Goal: Task Accomplishment & Management: Manage account settings

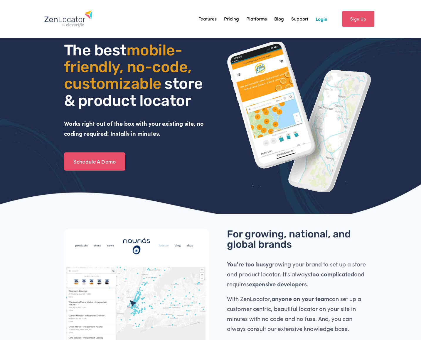
click at [325, 18] on link "Login" at bounding box center [321, 18] width 12 height 9
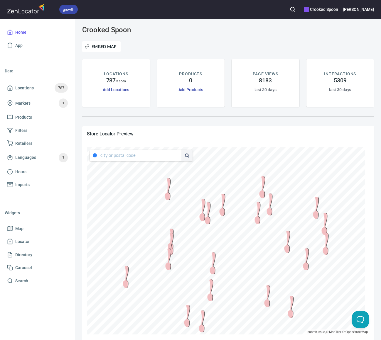
click at [128, 151] on input "text" at bounding box center [140, 155] width 81 height 11
type input "[US_STATE]"
click at [187, 154] on button at bounding box center [186, 155] width 11 height 11
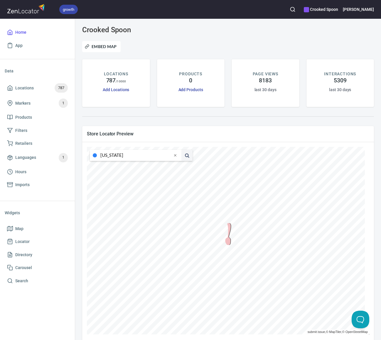
click at [228, 229] on div at bounding box center [228, 234] width 15 height 22
click at [41, 89] on span "Locations 787" at bounding box center [37, 87] width 61 height 9
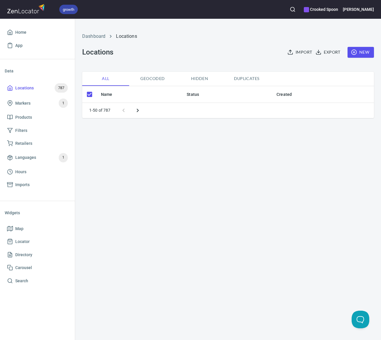
checkbox input "false"
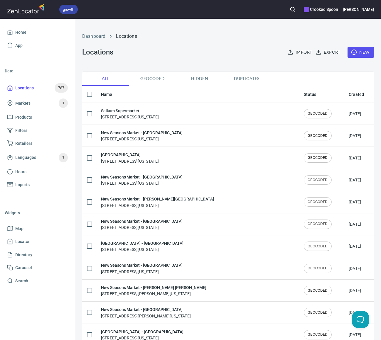
click at [295, 7] on icon "button" at bounding box center [292, 9] width 6 height 6
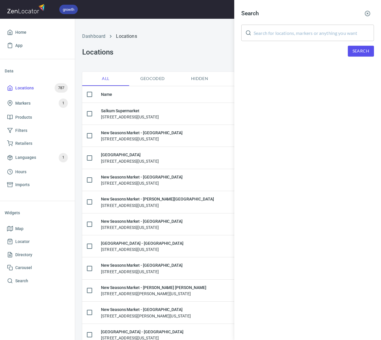
click at [301, 31] on input "text" at bounding box center [313, 33] width 120 height 16
click at [368, 54] on span "Search" at bounding box center [360, 51] width 17 height 7
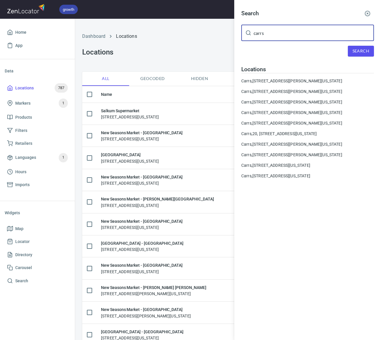
drag, startPoint x: 268, startPoint y: 32, endPoint x: 231, endPoint y: 30, distance: 36.4
click at [232, 30] on div "Search carrs ​ Search Locations Carrs, 2920 Seward Hwy, Anchorage, Alaska 99503…" at bounding box center [190, 170] width 381 height 340
click at [361, 56] on button "Search" at bounding box center [361, 51] width 26 height 11
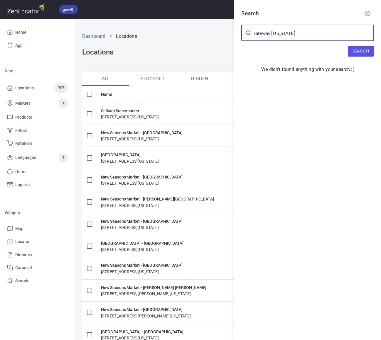
drag, startPoint x: 287, startPoint y: 34, endPoint x: 221, endPoint y: 30, distance: 66.4
click at [221, 30] on div "Search safeway alaska ​ Search We didn't found anything with your search :(" at bounding box center [190, 170] width 381 height 340
type input "alaska"
click at [347, 50] on div "Search" at bounding box center [307, 51] width 133 height 11
click at [350, 50] on button "Search" at bounding box center [361, 51] width 26 height 11
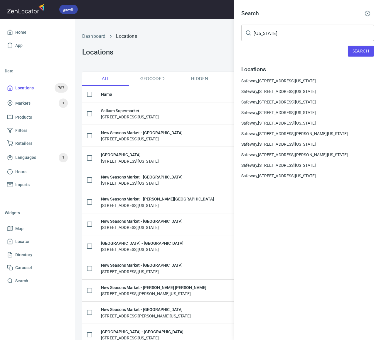
click at [34, 86] on div at bounding box center [190, 170] width 381 height 340
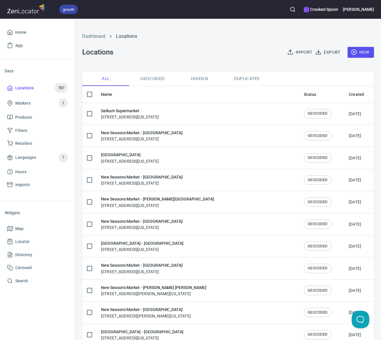
click at [355, 52] on span "New" at bounding box center [360, 52] width 17 height 7
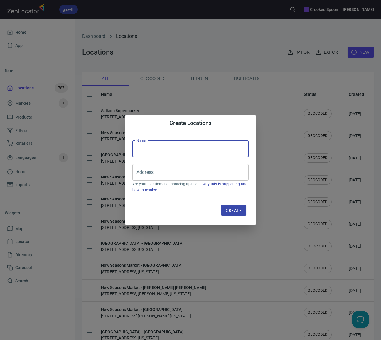
click at [173, 155] on input "text" at bounding box center [190, 149] width 116 height 16
type input "Safeway"
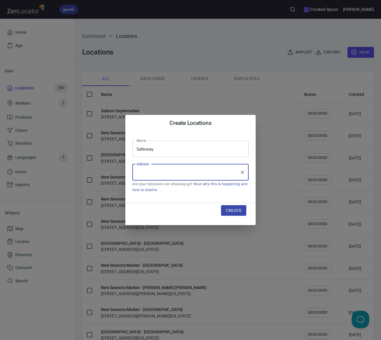
paste input "1907 Seward Hwy, Seward, AK 99664"
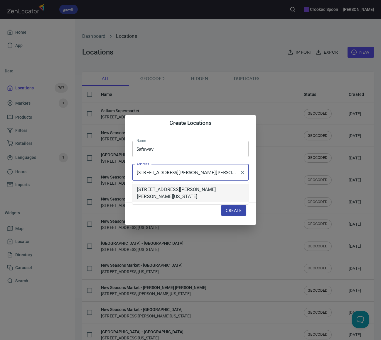
click at [199, 191] on li "1907 Seward Highway, Seward, Alaska, United States" at bounding box center [190, 193] width 116 height 18
type input "1907 Seward Highway, Seward, Alaska, United States"
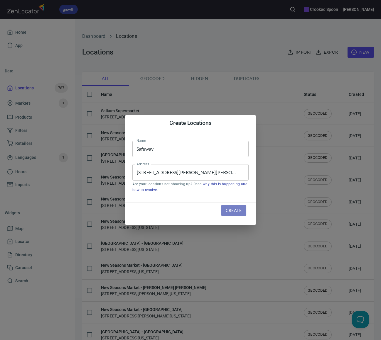
click at [241, 212] on span "Create" at bounding box center [234, 210] width 16 height 7
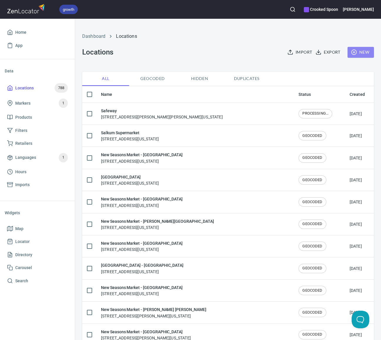
click at [351, 54] on circle "button" at bounding box center [353, 52] width 5 height 5
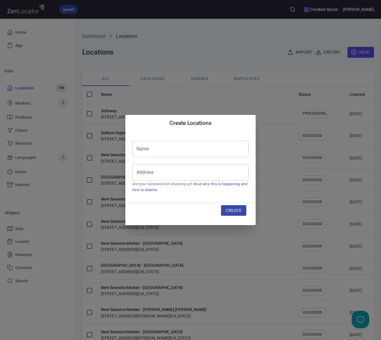
click at [186, 147] on input "text" at bounding box center [190, 149] width 116 height 16
type input "Safeway"
paste input "90 Sterling Hwy, Homer, AK 99603"
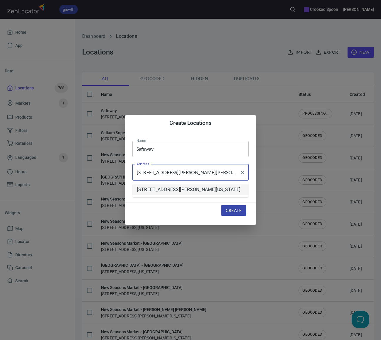
click at [191, 190] on li "90 Sterling Highway, Homer, Alaska, United States" at bounding box center [190, 189] width 116 height 11
type input "90 Sterling Highway, Homer, Alaska, United States"
click at [233, 210] on span "Create" at bounding box center [234, 210] width 16 height 7
